Goal: Task Accomplishment & Management: Manage account settings

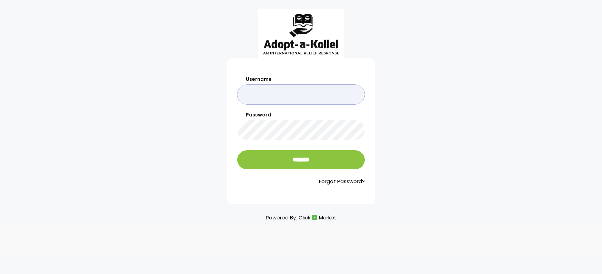
type input "******"
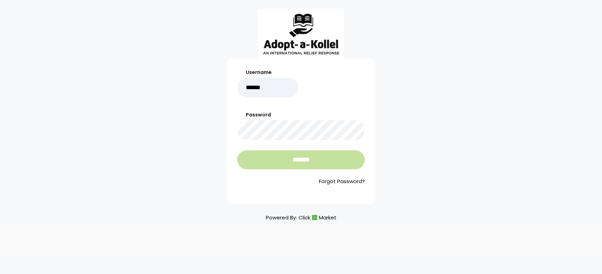
click at [317, 154] on input "*******" at bounding box center [301, 159] width 128 height 19
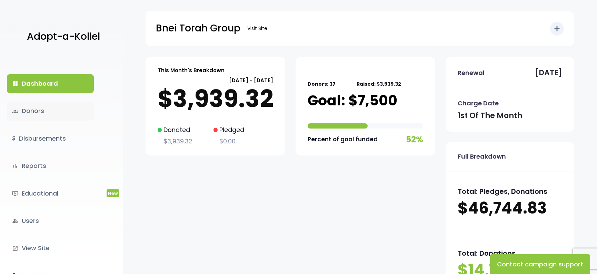
click at [58, 111] on link "groups Donors" at bounding box center [50, 110] width 87 height 19
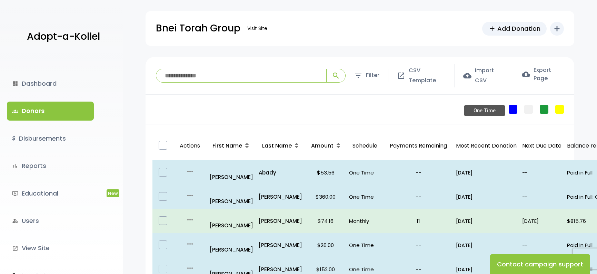
click at [514, 110] on link "One Time" at bounding box center [513, 109] width 9 height 9
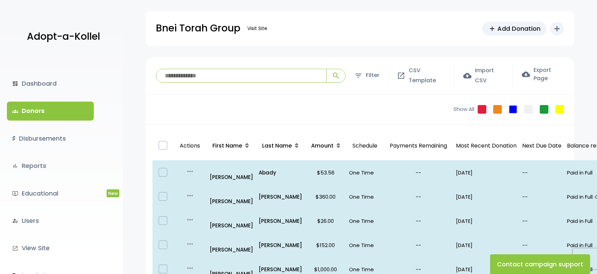
click at [234, 74] on input "search" at bounding box center [241, 75] width 170 height 13
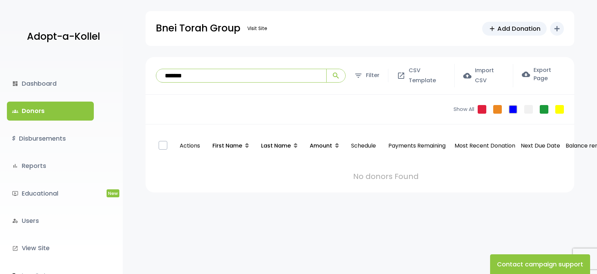
type input "******"
click at [250, 75] on input "******" at bounding box center [241, 75] width 170 height 13
type input "******"
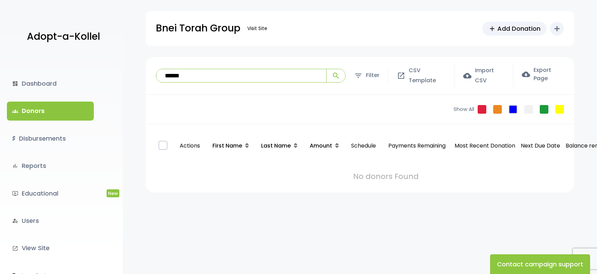
click at [336, 75] on button "search" at bounding box center [335, 75] width 19 height 13
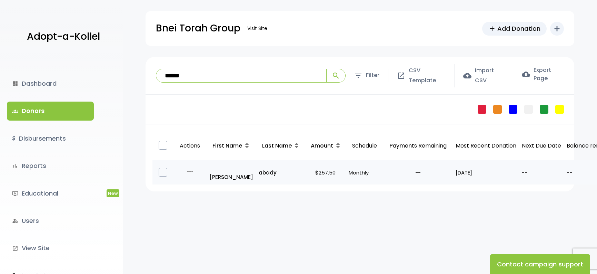
click at [267, 174] on td "abady" at bounding box center [280, 172] width 49 height 24
click at [267, 168] on p "abady" at bounding box center [280, 172] width 43 height 9
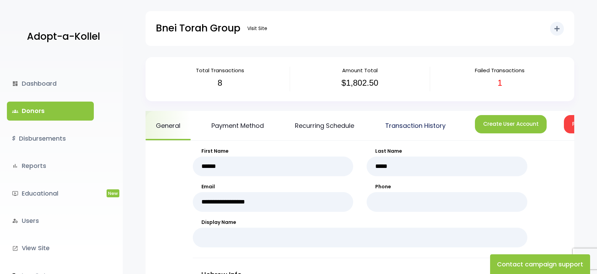
click at [394, 120] on link "Transaction History" at bounding box center [415, 125] width 81 height 29
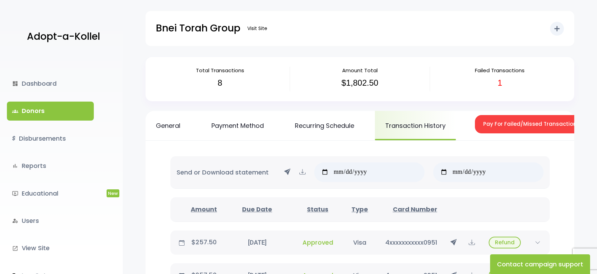
click at [62, 111] on link "groups Donors" at bounding box center [50, 110] width 87 height 19
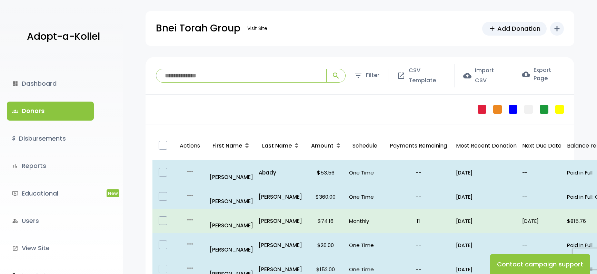
click at [216, 78] on input "search" at bounding box center [241, 75] width 170 height 13
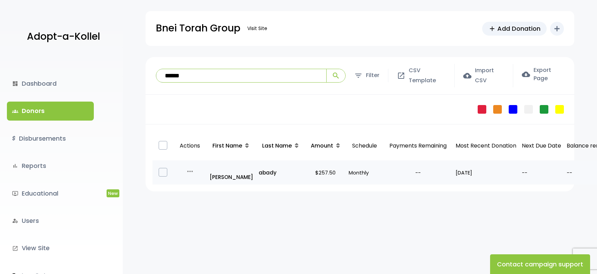
type input "******"
click at [296, 173] on td "abady" at bounding box center [280, 172] width 49 height 24
click at [344, 174] on td "$257.50" at bounding box center [325, 172] width 41 height 24
click at [344, 171] on td "$257.50" at bounding box center [325, 172] width 41 height 24
click at [333, 168] on p "$257.50" at bounding box center [325, 172] width 36 height 9
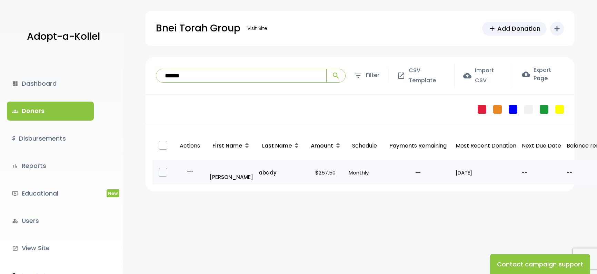
click at [340, 168] on p "$257.50" at bounding box center [325, 172] width 36 height 9
click at [411, 170] on p "--" at bounding box center [418, 172] width 64 height 9
click at [207, 166] on tr "more_horiz Edit Quick Renew all_inclusive Victor abady $257.50 Monthly -- 02/16…" at bounding box center [386, 172] width 468 height 24
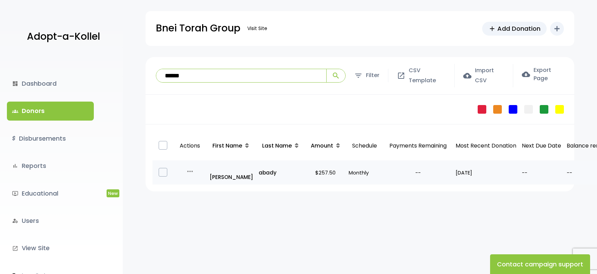
click at [207, 166] on td "all_inclusive Victor" at bounding box center [231, 172] width 50 height 24
click at [231, 167] on p "all_inclusive Victor" at bounding box center [231, 172] width 43 height 19
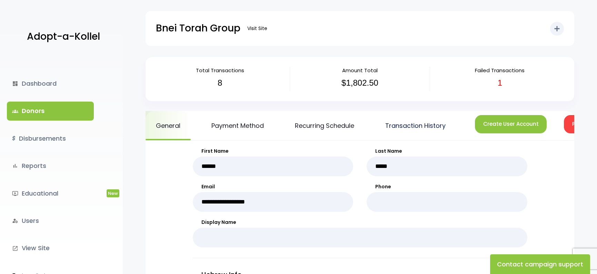
click at [397, 127] on link "Transaction History" at bounding box center [415, 125] width 81 height 29
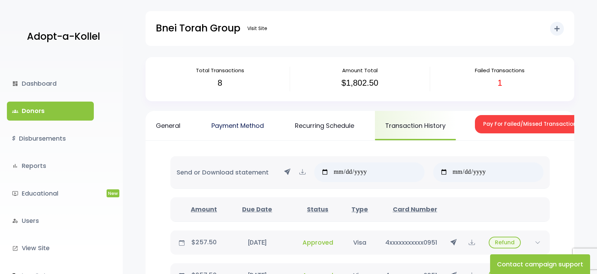
click at [229, 119] on link "Payment Method" at bounding box center [237, 125] width 73 height 29
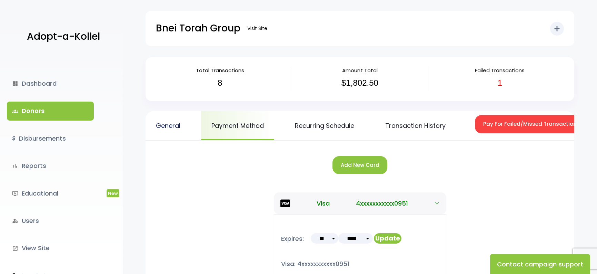
click at [161, 129] on link "General" at bounding box center [168, 125] width 45 height 29
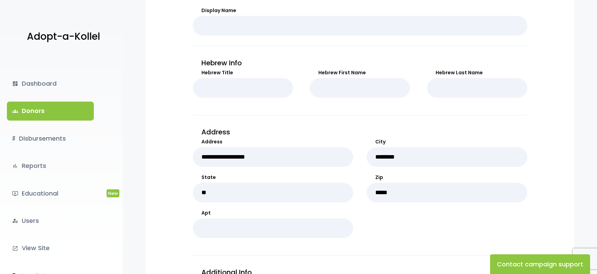
scroll to position [396, 0]
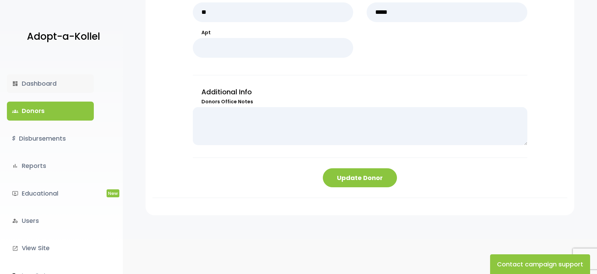
click at [47, 81] on link "dashboard Dashboard" at bounding box center [50, 83] width 87 height 19
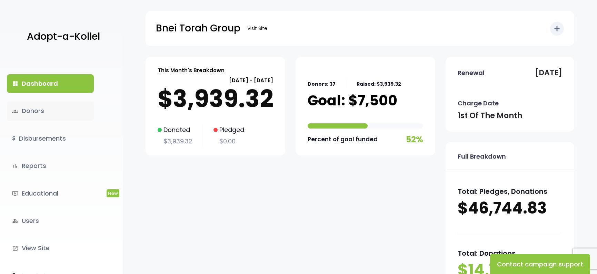
click at [48, 103] on link "groups Donors" at bounding box center [50, 110] width 87 height 19
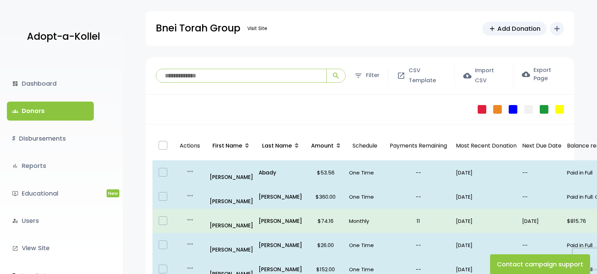
click at [199, 75] on input "search" at bounding box center [241, 75] width 170 height 13
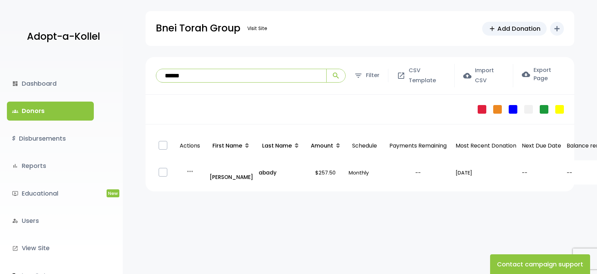
type input "******"
click at [336, 75] on button "search" at bounding box center [335, 75] width 19 height 13
click at [362, 160] on td "Monthly" at bounding box center [364, 172] width 37 height 24
click at [375, 169] on p "Monthly" at bounding box center [365, 172] width 32 height 9
click at [307, 170] on p "$257.50" at bounding box center [325, 172] width 36 height 9
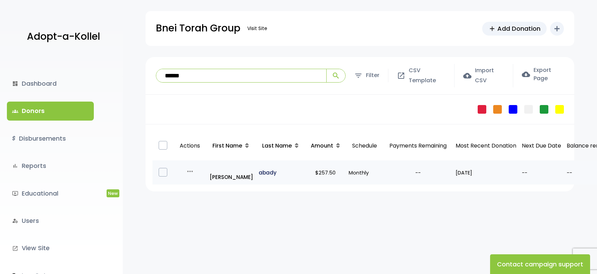
click at [270, 170] on p "abady" at bounding box center [280, 172] width 43 height 9
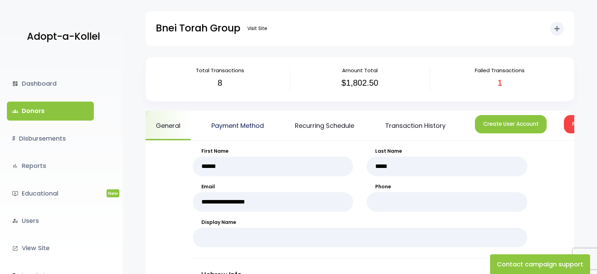
click at [229, 128] on link "Payment Method" at bounding box center [237, 125] width 73 height 29
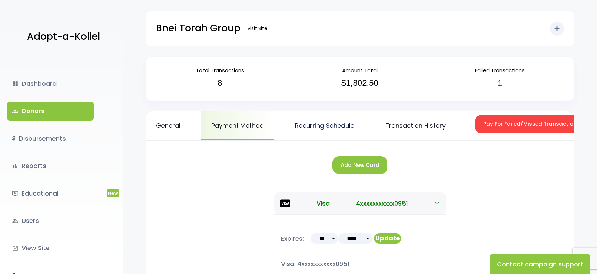
click at [321, 132] on link "Recurring Schedule" at bounding box center [325, 125] width 80 height 29
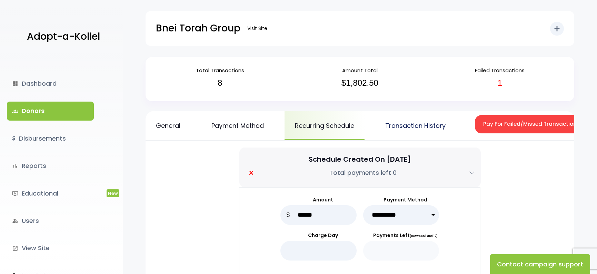
click at [390, 125] on link "Transaction History" at bounding box center [415, 125] width 81 height 29
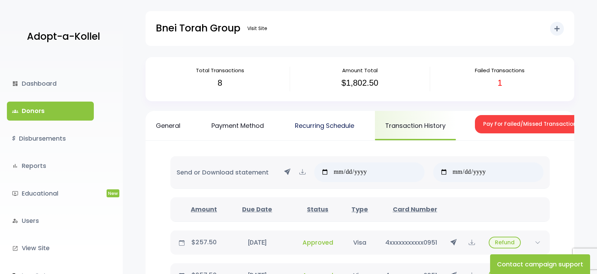
click at [331, 127] on link "Recurring Schedule" at bounding box center [325, 125] width 80 height 29
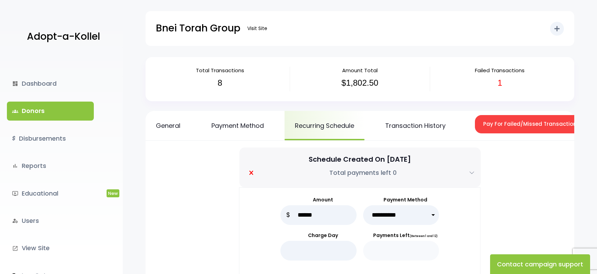
click at [247, 124] on link "Payment Method" at bounding box center [237, 125] width 73 height 29
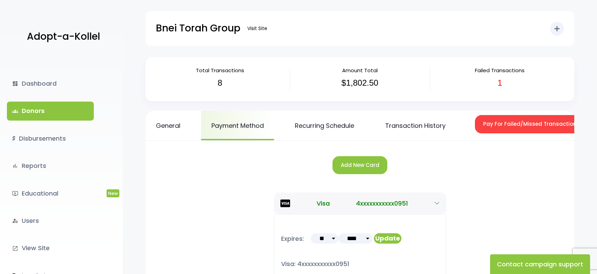
click at [332, 133] on link "Recurring Schedule" at bounding box center [325, 125] width 80 height 29
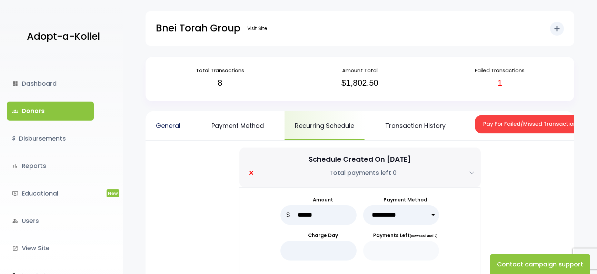
click at [174, 127] on link "General" at bounding box center [168, 125] width 45 height 29
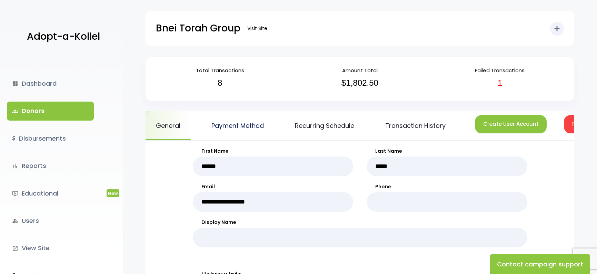
click at [231, 117] on link "Payment Method" at bounding box center [237, 125] width 73 height 29
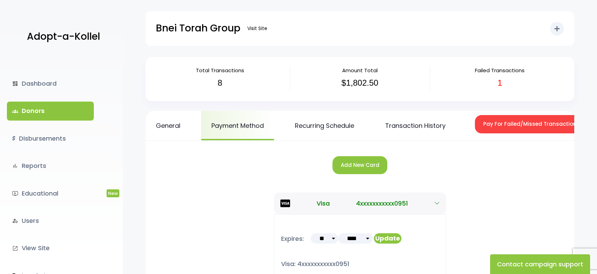
click at [374, 128] on div "General Payment Method Recurring Schedule Transaction History Pay For Failed/Mi…" at bounding box center [360, 126] width 429 height 30
click at [339, 126] on link "Recurring Schedule" at bounding box center [325, 125] width 80 height 29
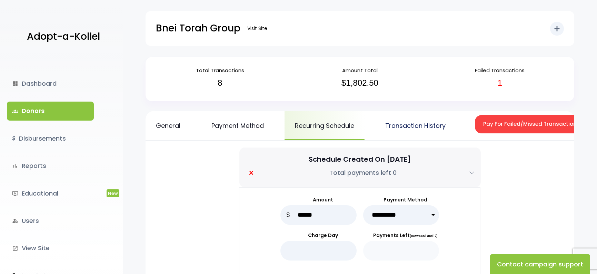
click at [402, 128] on link "Transaction History" at bounding box center [415, 125] width 81 height 29
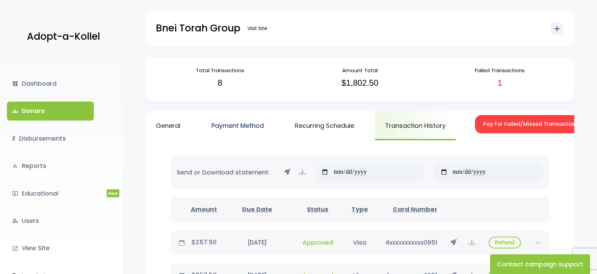
click at [213, 135] on link "Payment Method" at bounding box center [237, 125] width 73 height 29
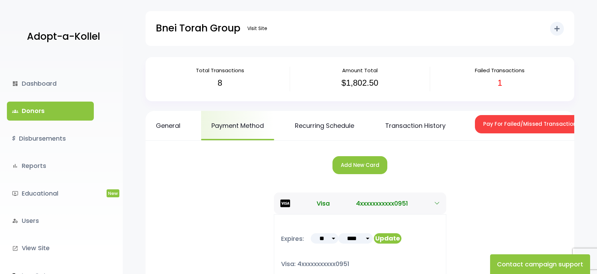
click at [114, 120] on div "dashboard Dashboard groups Donors $ Disbursements bar_chart Reports ondemand_vi…" at bounding box center [61, 165] width 123 height 217
click at [186, 130] on div "General Payment Method Recurring Schedule Transaction History Pay For Failed/Mi…" at bounding box center [360, 126] width 429 height 30
click at [166, 127] on link "General" at bounding box center [168, 125] width 45 height 29
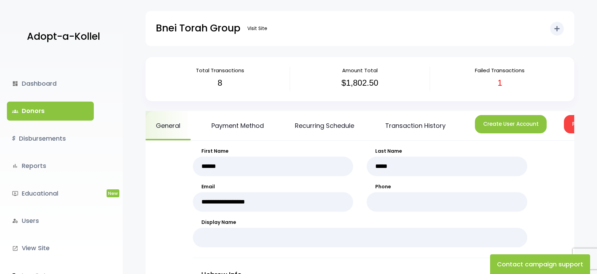
click at [67, 111] on link "groups Donors" at bounding box center [50, 110] width 87 height 19
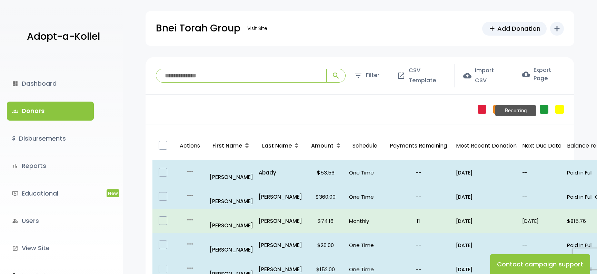
click at [540, 108] on link "Recurring" at bounding box center [544, 109] width 9 height 9
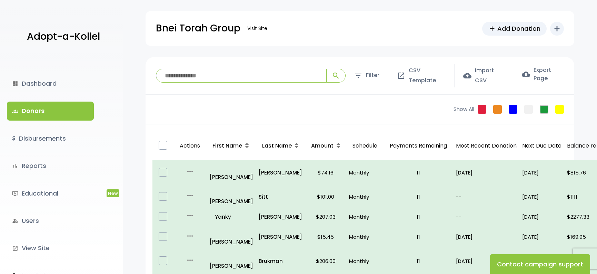
click at [181, 74] on input "search" at bounding box center [241, 75] width 170 height 13
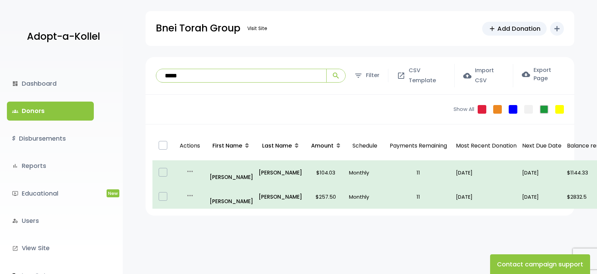
type input "*****"
click at [336, 75] on button "search" at bounding box center [335, 75] width 19 height 13
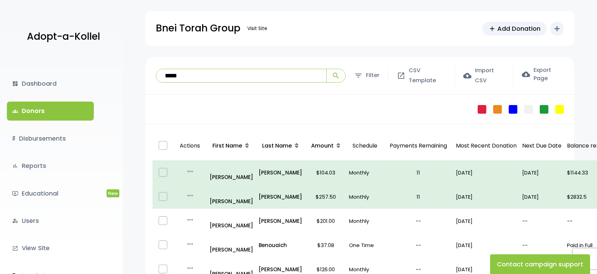
scroll to position [72, 0]
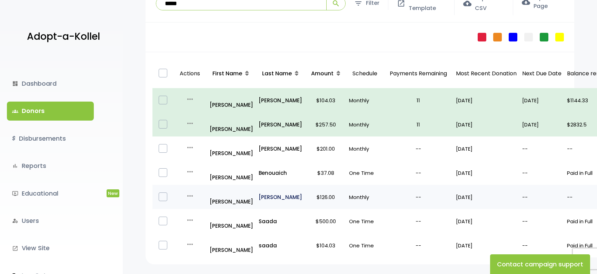
click at [284, 192] on p "[PERSON_NAME]" at bounding box center [280, 196] width 43 height 9
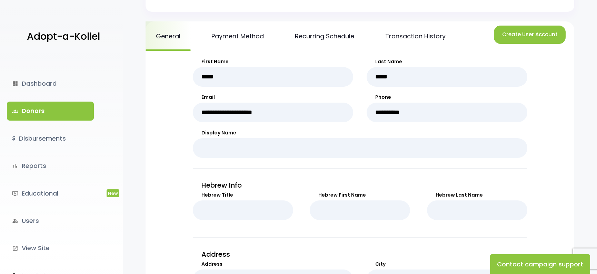
scroll to position [21, 0]
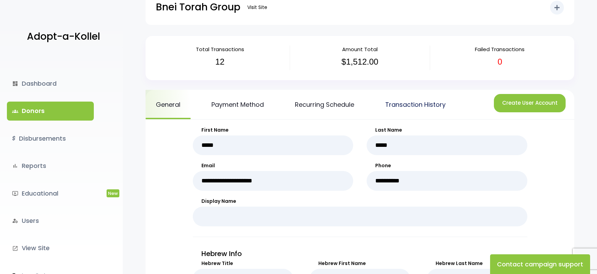
click at [395, 103] on link "Transaction History" at bounding box center [415, 104] width 81 height 29
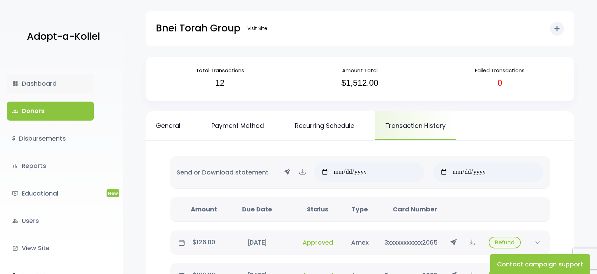
click at [66, 85] on link "dashboard Dashboard" at bounding box center [50, 83] width 87 height 19
